Goal: Browse casually: Explore the website without a specific task or goal

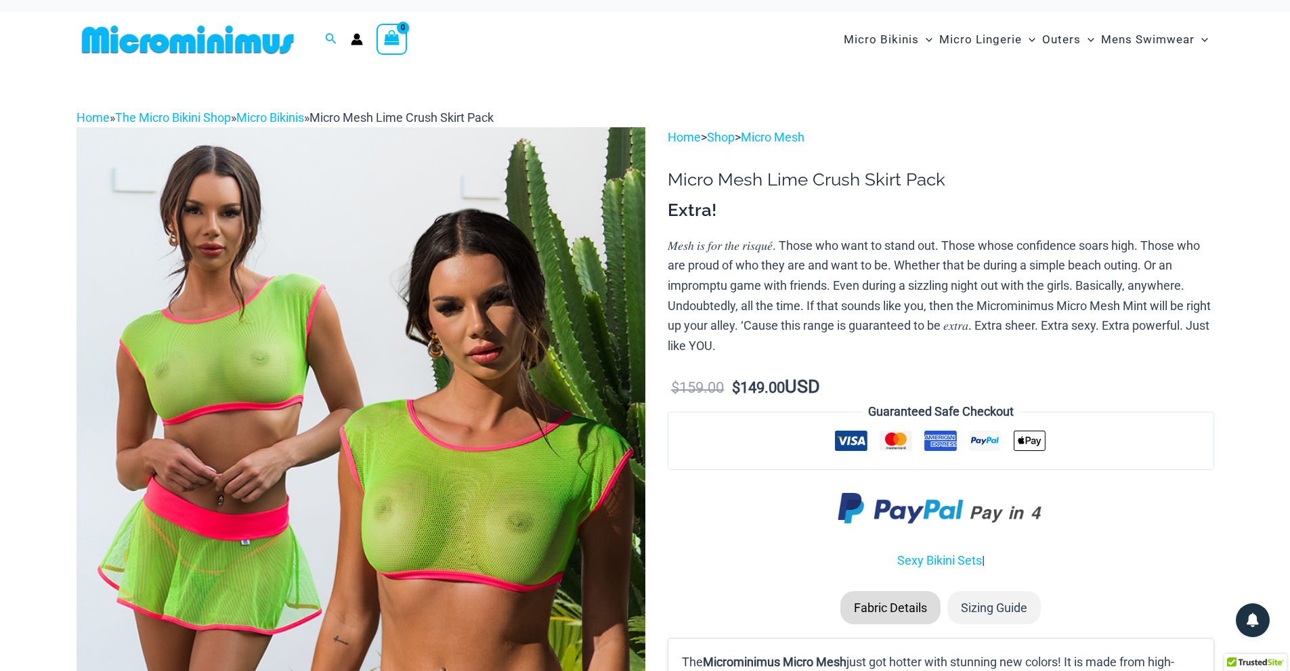
scroll to position [8, 0]
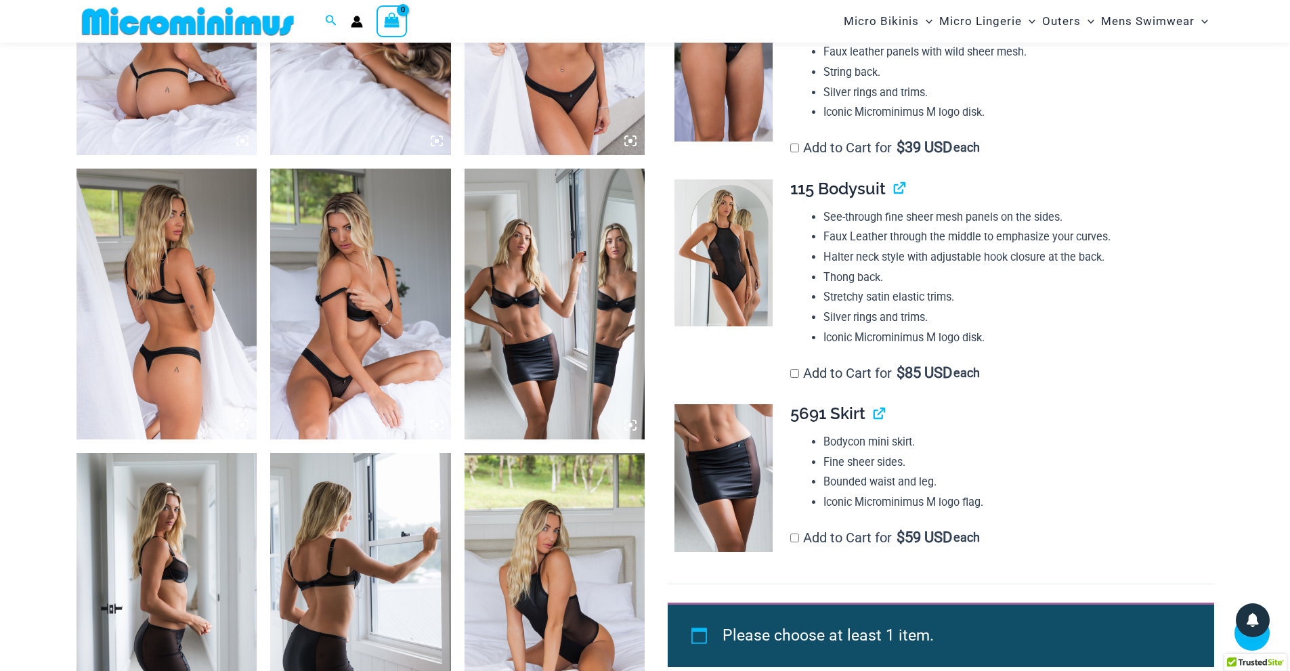
scroll to position [1106, 0]
